Goal: Information Seeking & Learning: Learn about a topic

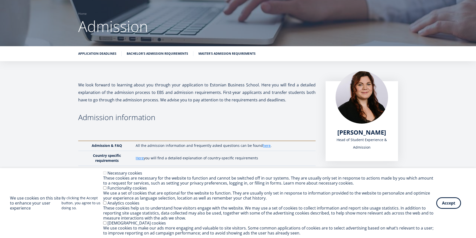
scroll to position [35, 0]
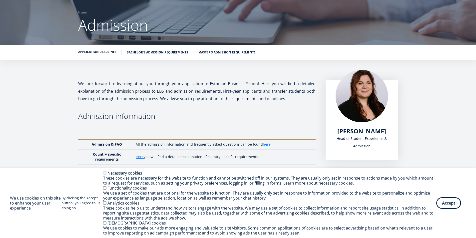
click at [106, 54] on link "Application deadlines" at bounding box center [97, 52] width 38 height 5
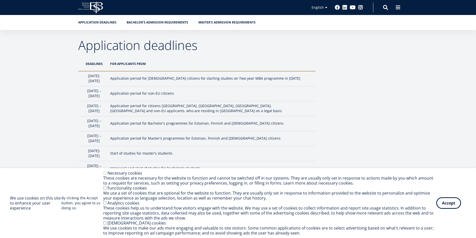
scroll to position [429, 0]
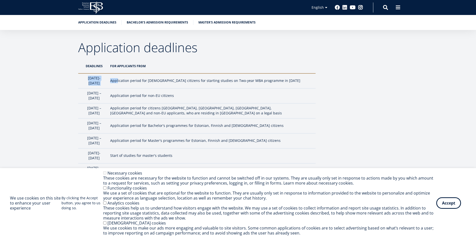
drag, startPoint x: 88, startPoint y: 80, endPoint x: 134, endPoint y: 88, distance: 46.8
click at [134, 88] on tr "1st October- 5th January Application period for Estonian citizens for starting …" at bounding box center [197, 81] width 238 height 15
drag, startPoint x: 89, startPoint y: 90, endPoint x: 189, endPoint y: 95, distance: 99.4
click at [189, 95] on tr "1 February – 1 April Application period for non-EU citizens" at bounding box center [197, 96] width 238 height 15
drag, startPoint x: 123, startPoint y: 102, endPoint x: 157, endPoint y: 108, distance: 35.3
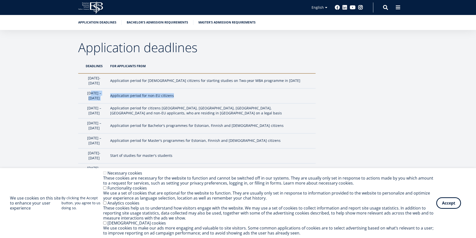
click at [157, 108] on tr "1 February – 30 June Application period for citizens EU, USA, Canada, Japan and…" at bounding box center [197, 111] width 238 height 15
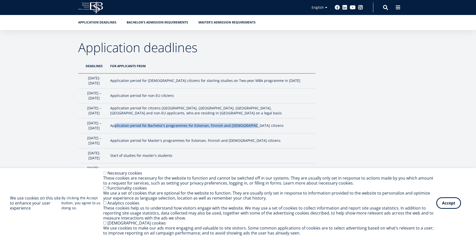
drag, startPoint x: 132, startPoint y: 116, endPoint x: 261, endPoint y: 120, distance: 129.6
click at [261, 123] on p "Application period for Bachelor's programmes for Estonian, Finnish and Latvian …" at bounding box center [210, 125] width 201 height 5
drag, startPoint x: 123, startPoint y: 129, endPoint x: 259, endPoint y: 131, distance: 136.3
click at [259, 134] on tr "1 February – 7 July Application period for Master's programmes for Estonian, Fi…" at bounding box center [197, 141] width 238 height 15
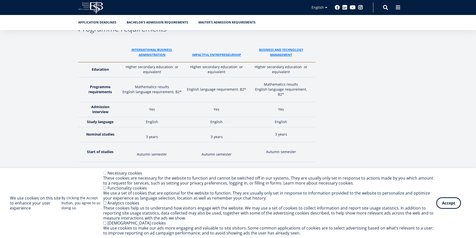
scroll to position [729, 0]
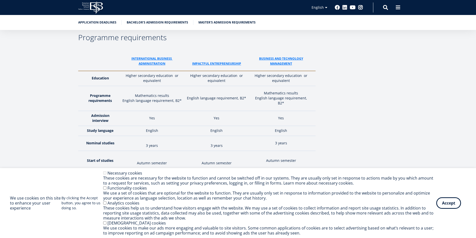
click at [168, 98] on p "English language requirement, B2*" at bounding box center [152, 100] width 59 height 5
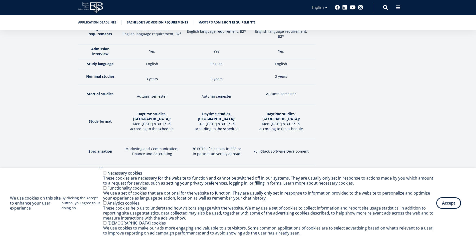
scroll to position [804, 0]
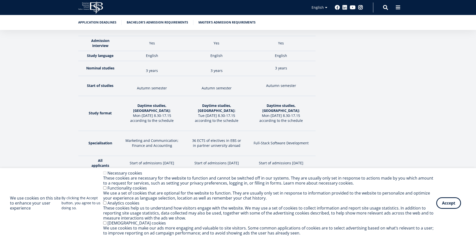
drag, startPoint x: 201, startPoint y: 87, endPoint x: 239, endPoint y: 88, distance: 38.8
click at [239, 113] on p "Tue-Thursday 8.30-17.15" at bounding box center [217, 115] width 60 height 5
click at [215, 118] on p "according to the schedule" at bounding box center [217, 120] width 60 height 5
drag, startPoint x: 130, startPoint y: 114, endPoint x: 190, endPoint y: 128, distance: 61.9
click at [190, 131] on tr "Specialisation Marketing and Communication; Finance and Accounting 36 ECTS of e…" at bounding box center [197, 143] width 238 height 25
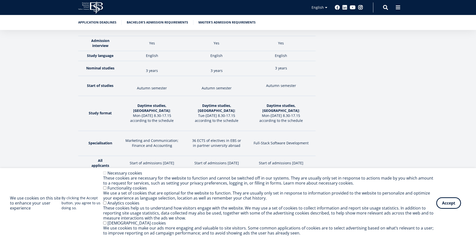
click at [172, 161] on p "Start of admissions February 2026" at bounding box center [152, 163] width 59 height 5
drag, startPoint x: 120, startPoint y: 136, endPoint x: 186, endPoint y: 138, distance: 66.3
click at [186, 156] on tr "All applicants Start of admissions February 2026 Start of admissions February 2…" at bounding box center [197, 163] width 238 height 15
drag, startPoint x: 196, startPoint y: 133, endPoint x: 262, endPoint y: 138, distance: 65.7
click at [262, 156] on tr "All applicants Start of admissions February 2026 Start of admissions February 2…" at bounding box center [197, 163] width 238 height 15
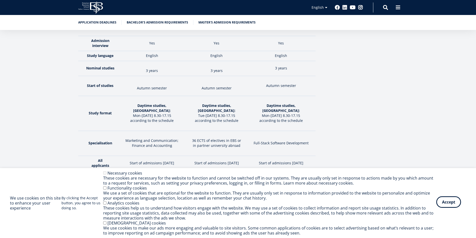
click at [451, 208] on div "Accept Withdraw consent" at bounding box center [452, 204] width 30 height 12
click at [446, 204] on button "Accept" at bounding box center [449, 203] width 25 height 12
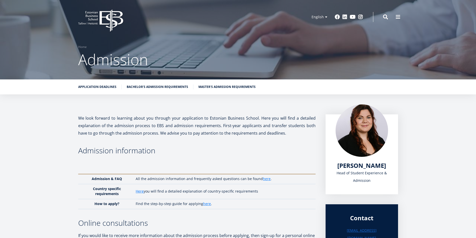
scroll to position [0, 0]
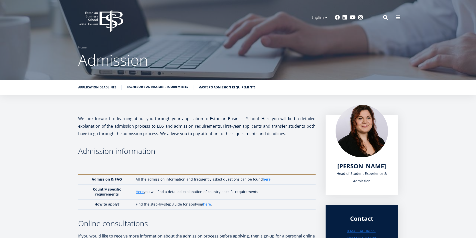
click at [148, 86] on link "Bachelor's admission requirements" at bounding box center [158, 87] width 62 height 5
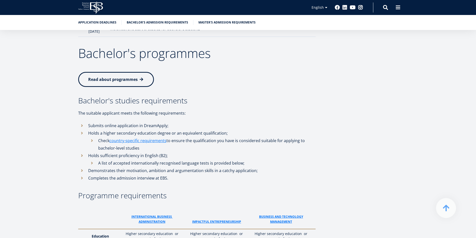
scroll to position [553, 0]
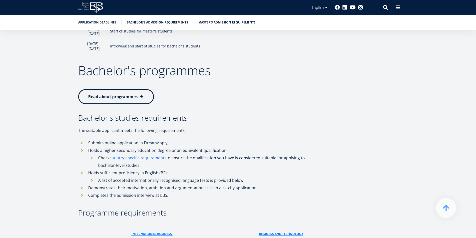
click at [137, 154] on link "country-specific requirements" at bounding box center [138, 158] width 57 height 8
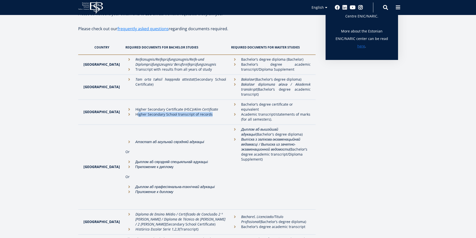
drag, startPoint x: 126, startPoint y: 113, endPoint x: 202, endPoint y: 112, distance: 76.3
click at [202, 112] on li "Higher Secondary School transcript of records" at bounding box center [176, 114] width 101 height 5
drag, startPoint x: 231, startPoint y: 105, endPoint x: 282, endPoint y: 115, distance: 52.1
click at [282, 115] on ul "Bachelor’s degree certificate or equivalent Academic transcript/statements of m…" at bounding box center [270, 112] width 79 height 20
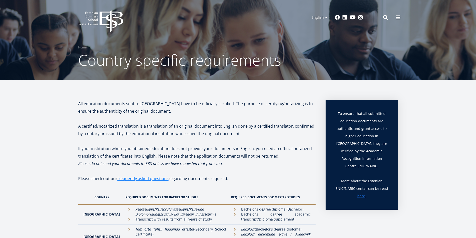
click at [119, 19] on icon "EBS Logo Created with Sketch." at bounding box center [100, 21] width 45 height 22
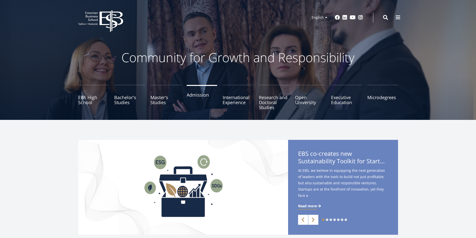
click at [198, 97] on link "Admission" at bounding box center [202, 97] width 31 height 25
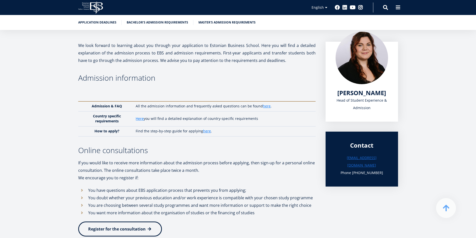
scroll to position [66, 0]
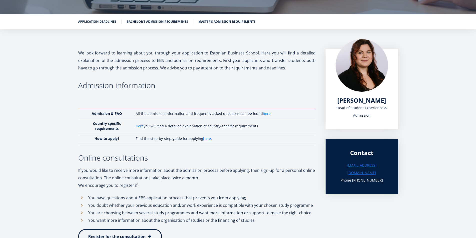
click at [266, 115] on link "here" at bounding box center [267, 113] width 8 height 5
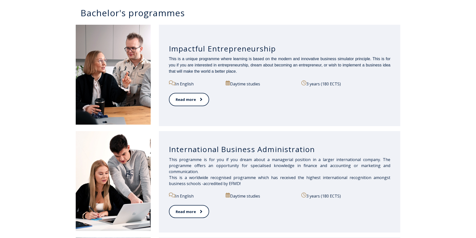
scroll to position [325, 0]
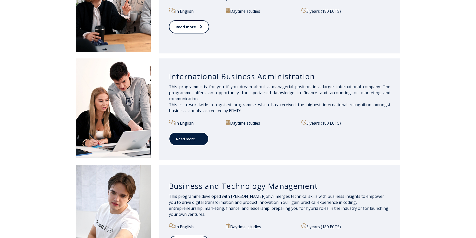
click at [185, 136] on link "Read more" at bounding box center [189, 139] width 40 height 14
